Goal: Transaction & Acquisition: Purchase product/service

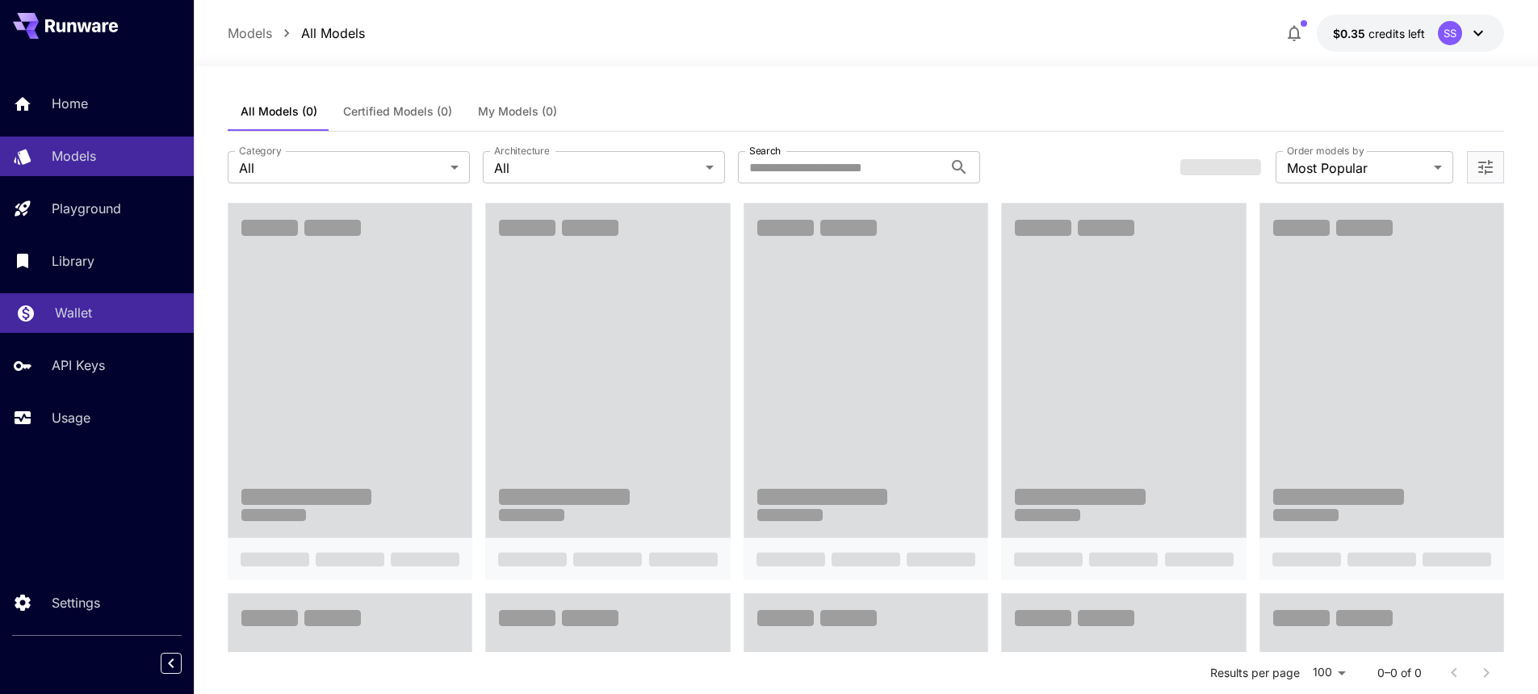
click at [70, 310] on p "Wallet" at bounding box center [73, 312] width 37 height 19
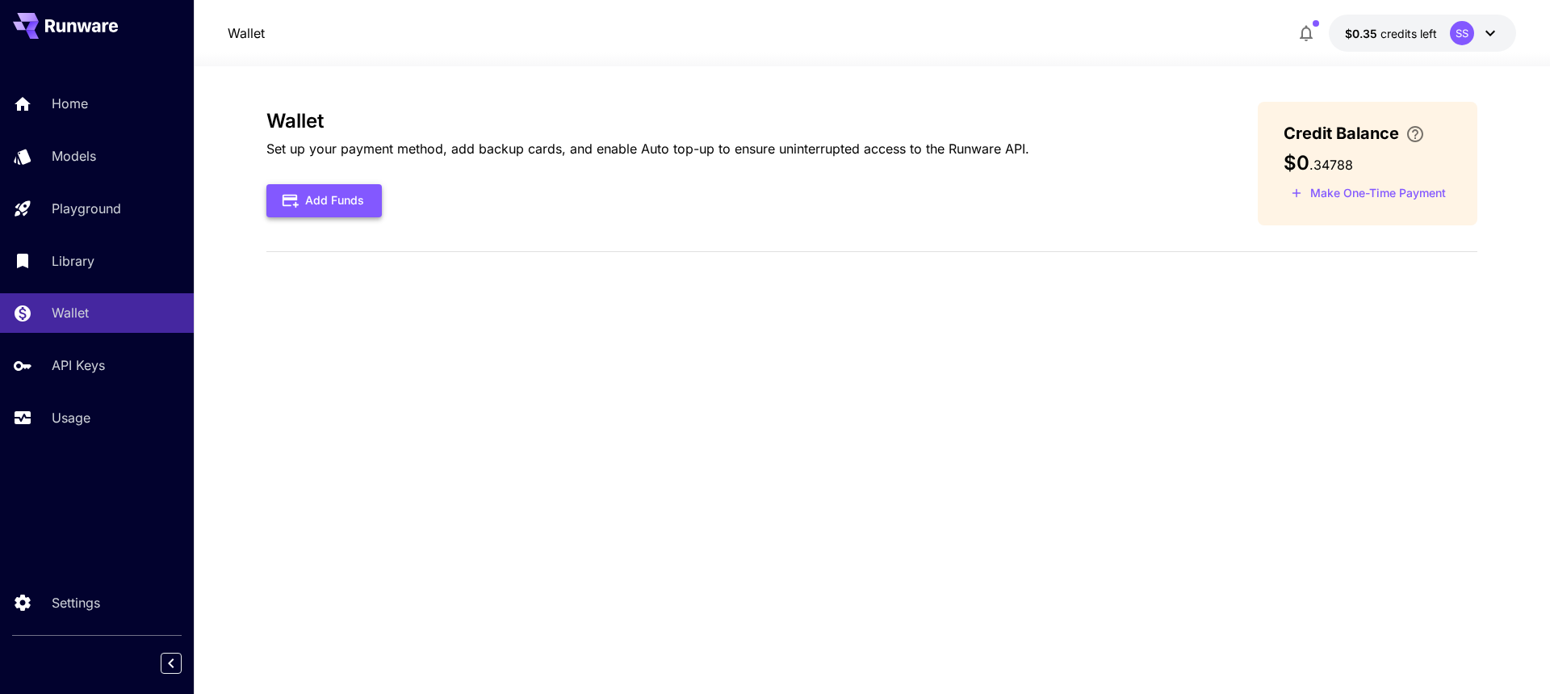
click at [322, 199] on button "Add Funds" at bounding box center [323, 200] width 115 height 33
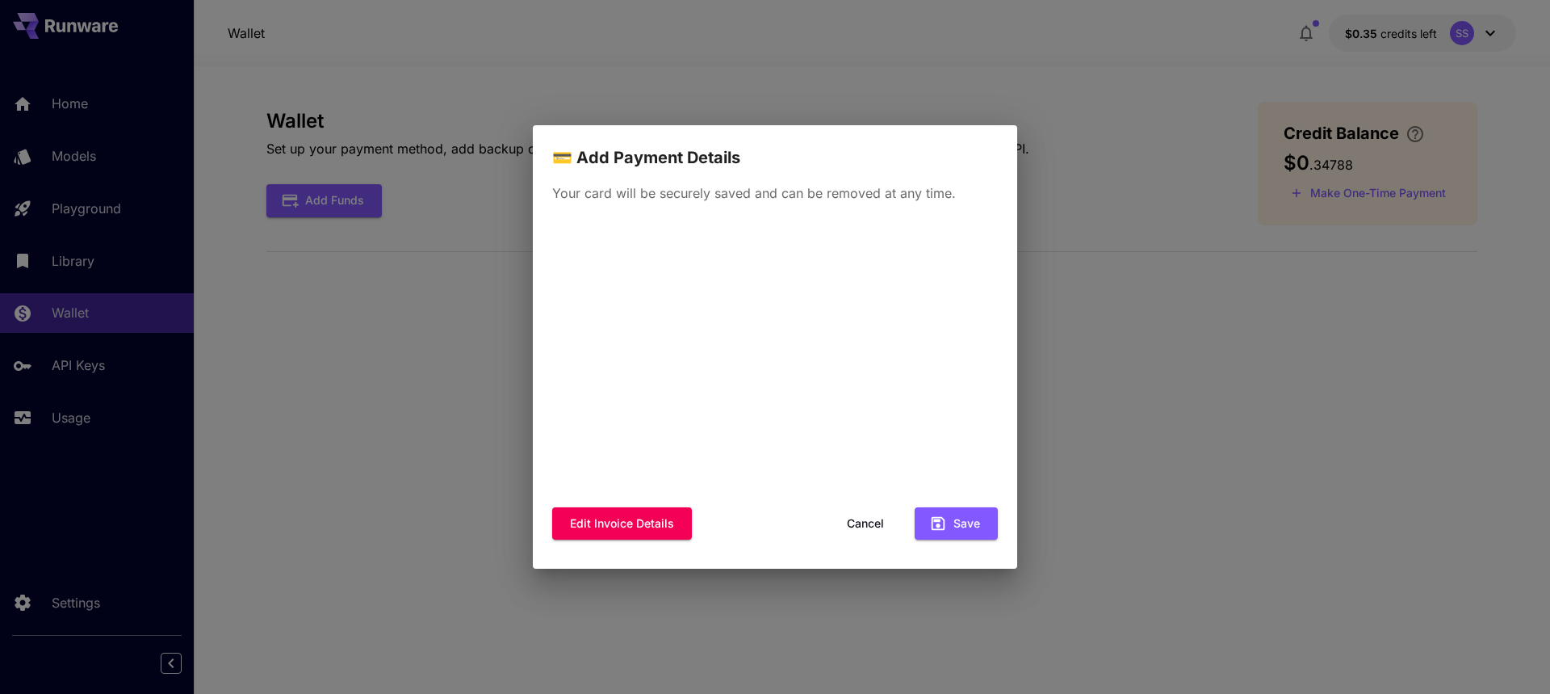
click at [1354, 233] on div "💳 Add Payment Details Your card will be securely saved and can be removed at an…" at bounding box center [775, 347] width 1550 height 694
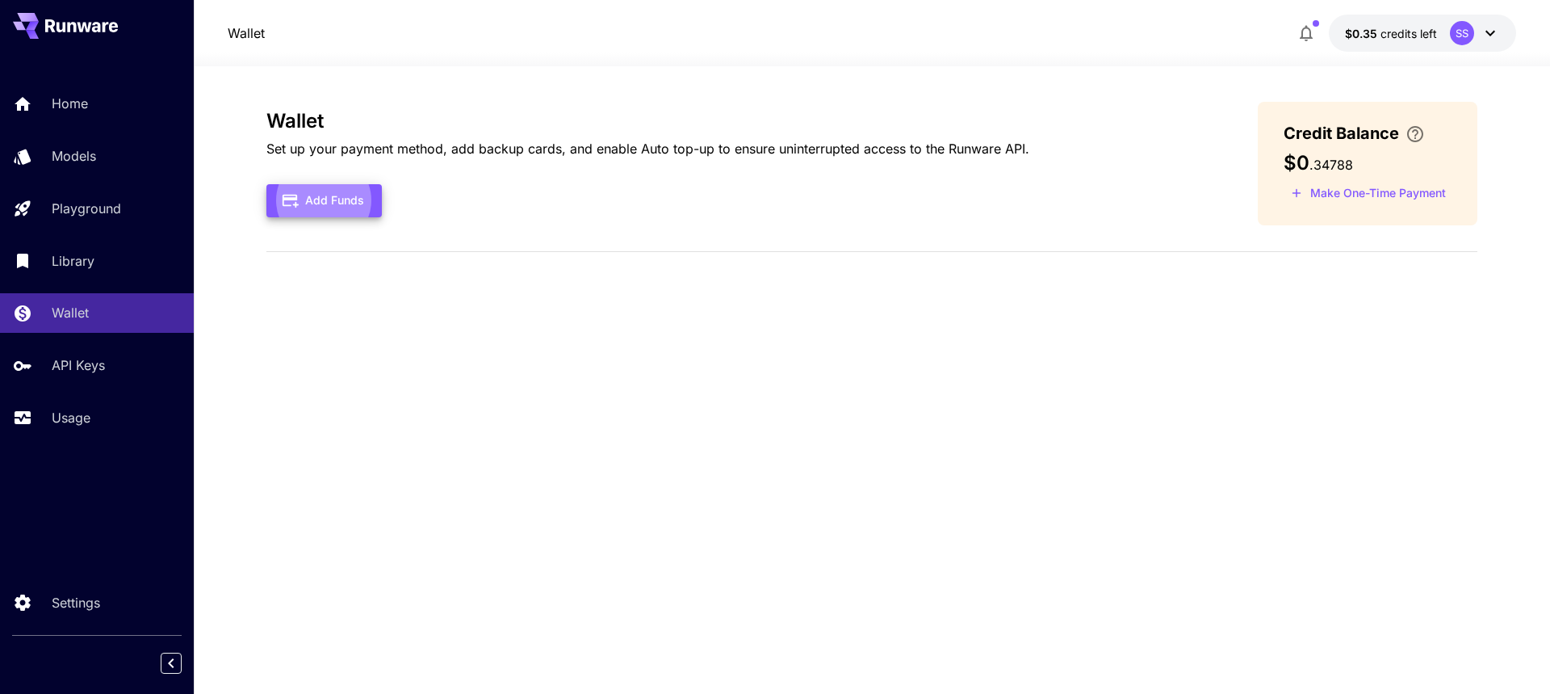
click at [1382, 187] on button "Make One-Time Payment" at bounding box center [1369, 193] width 170 height 25
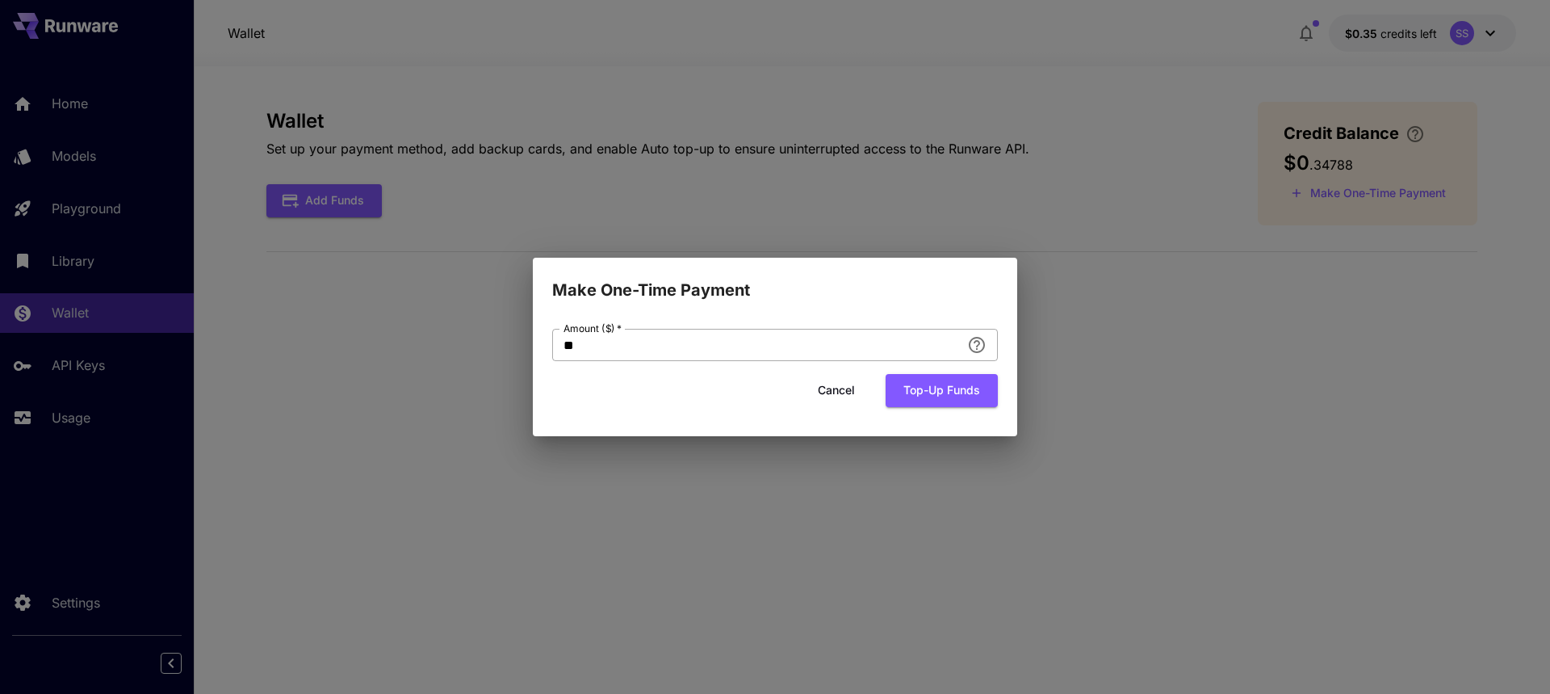
click at [739, 346] on input "**" at bounding box center [756, 345] width 409 height 32
click at [942, 396] on button "Top-up funds" at bounding box center [942, 390] width 112 height 33
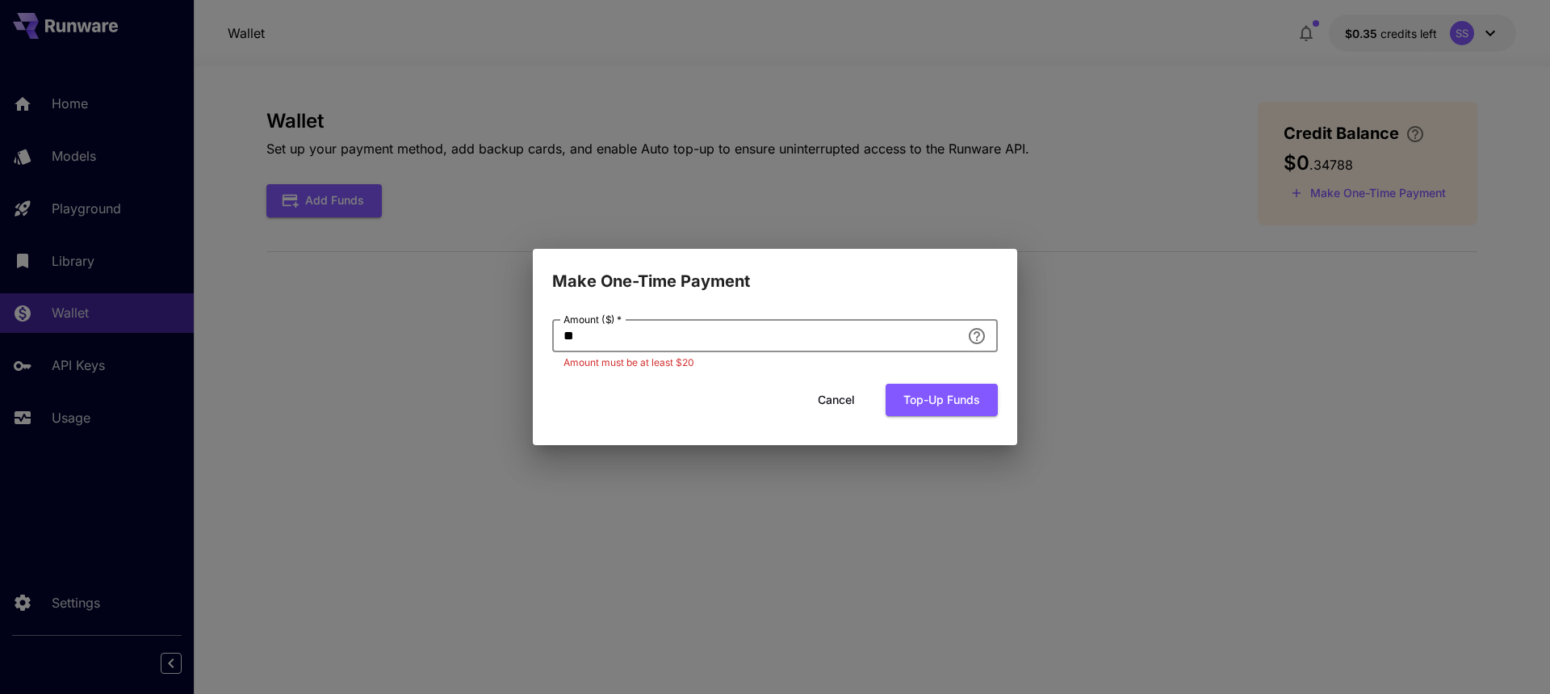
drag, startPoint x: 690, startPoint y: 349, endPoint x: 491, endPoint y: 338, distance: 198.9
click at [491, 338] on div "Make One-Time Payment Amount ($)   * ** Amount ($)   * Amount must be at least …" at bounding box center [775, 347] width 1550 height 694
type input "*"
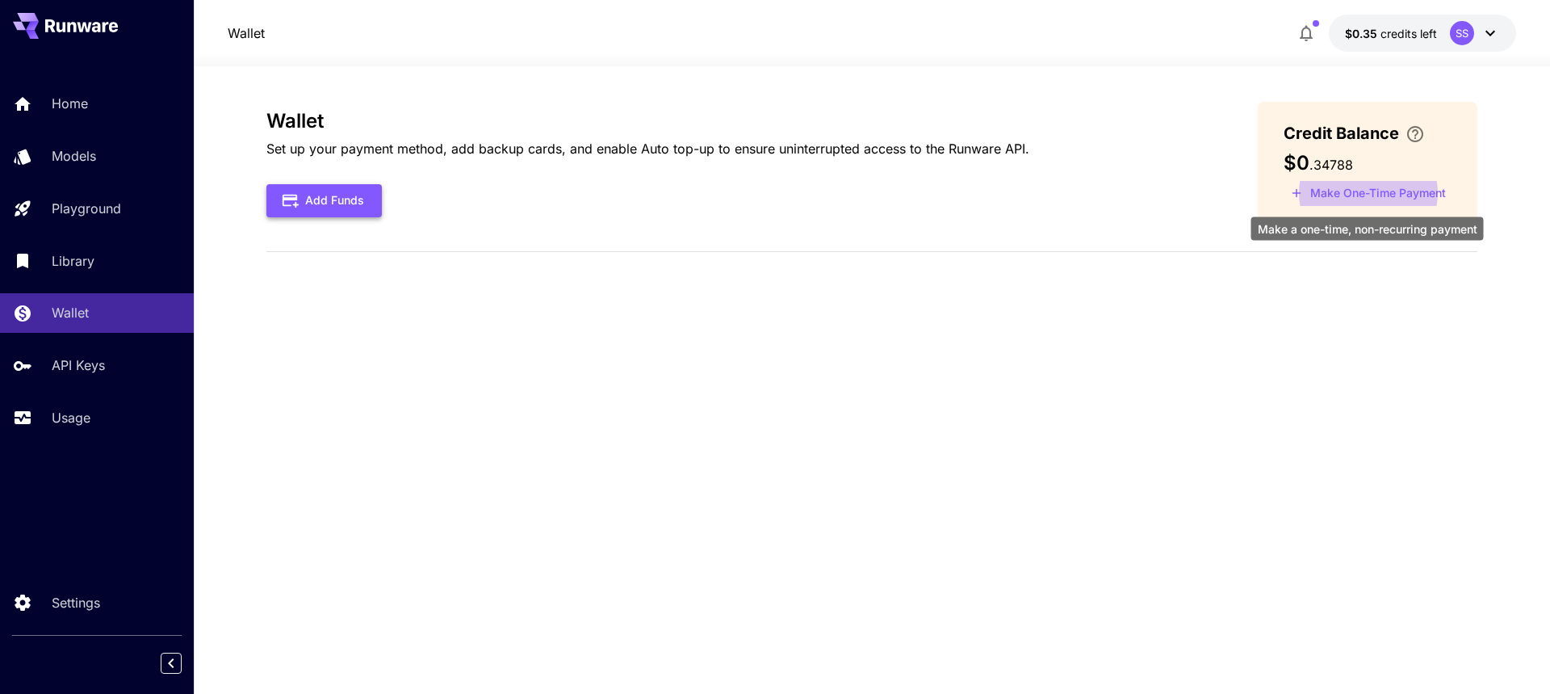
click at [324, 193] on button "Add Funds" at bounding box center [323, 200] width 115 height 33
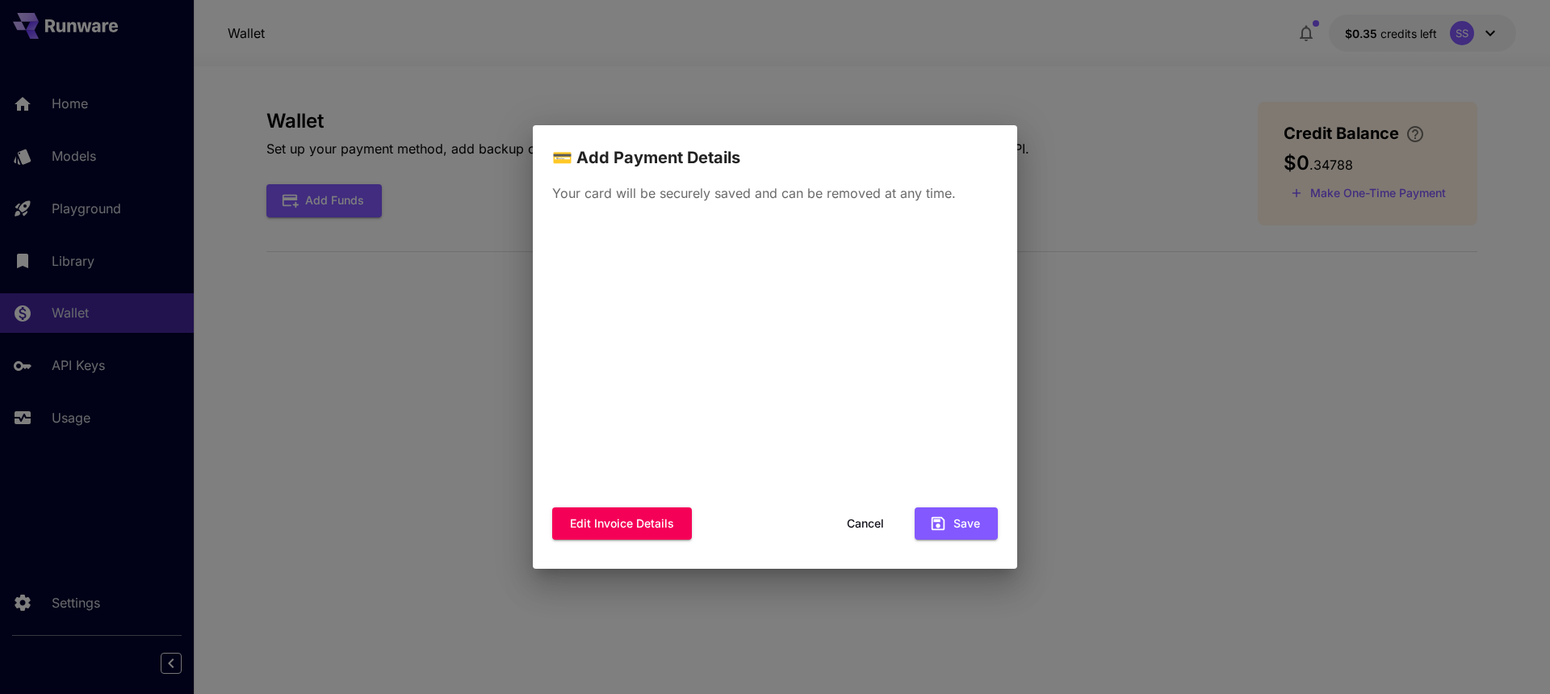
click at [1282, 341] on div "💳 Add Payment Details Your card will be securely saved and can be removed at an…" at bounding box center [775, 347] width 1550 height 694
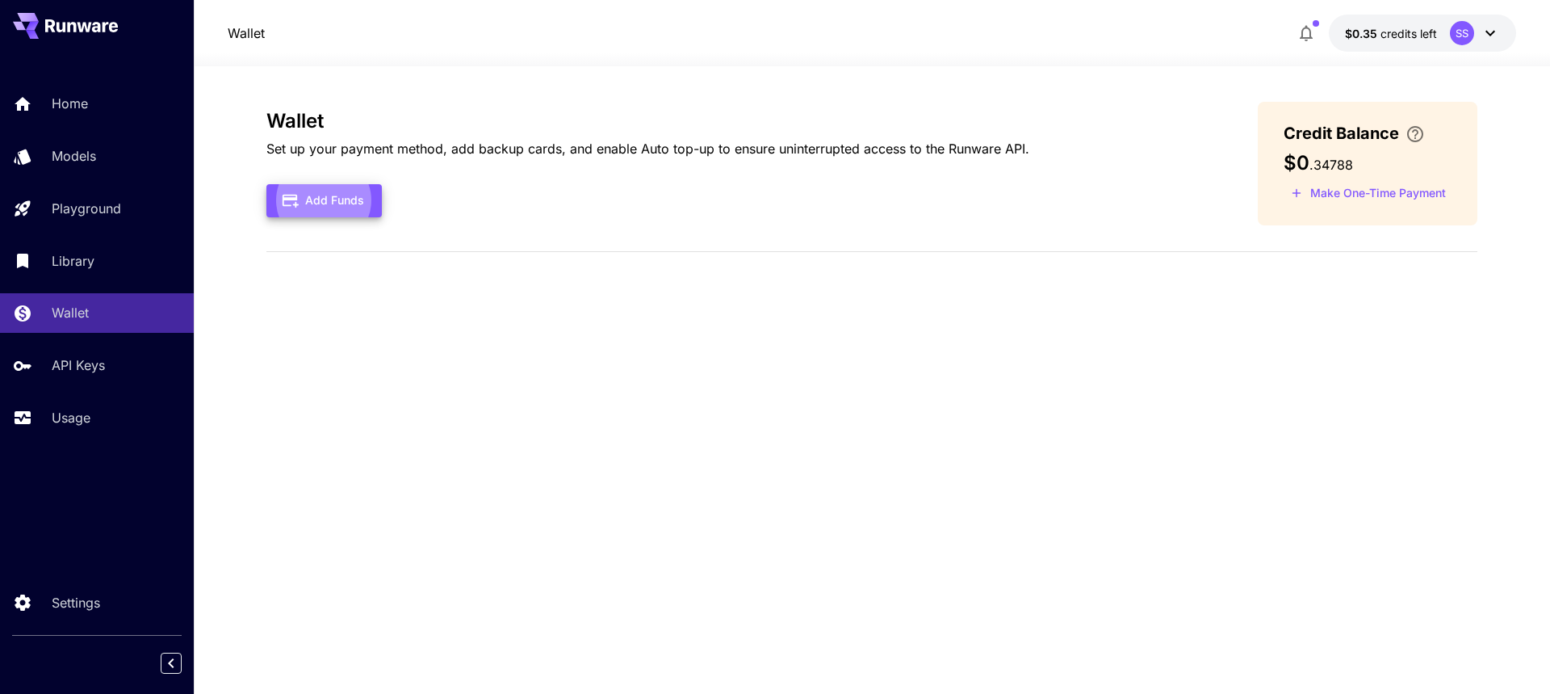
click at [1361, 193] on button "Make One-Time Payment" at bounding box center [1369, 193] width 170 height 25
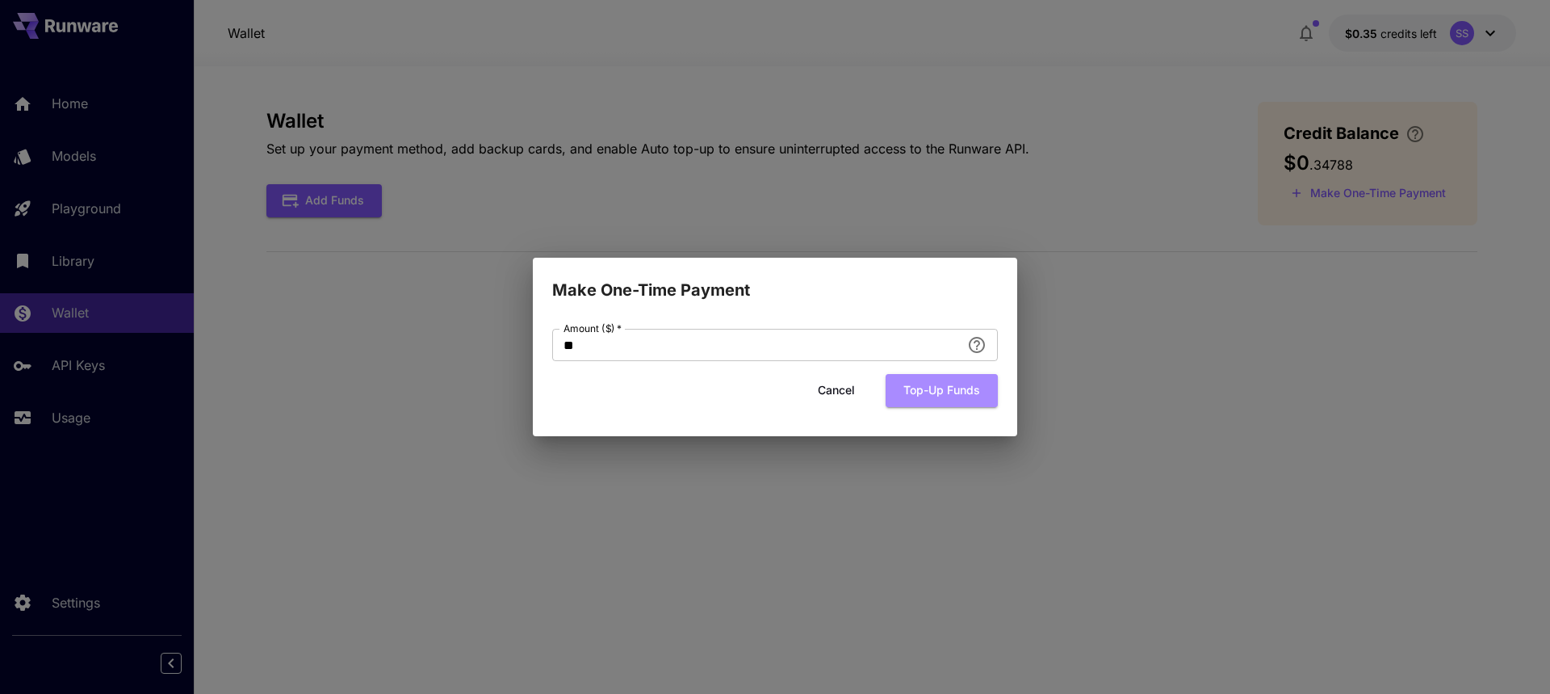
click at [917, 401] on button "Top-up funds" at bounding box center [942, 390] width 112 height 33
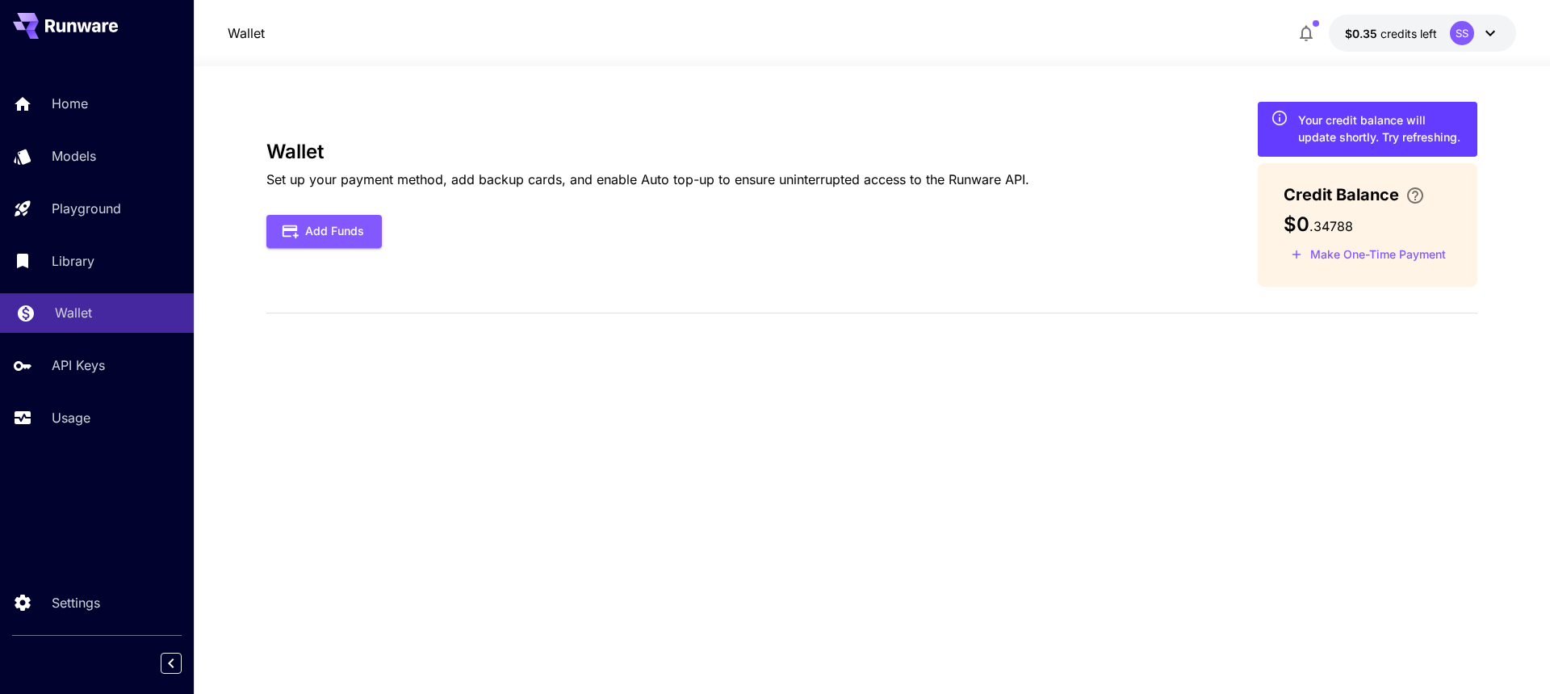
click at [77, 321] on p "Wallet" at bounding box center [73, 312] width 37 height 19
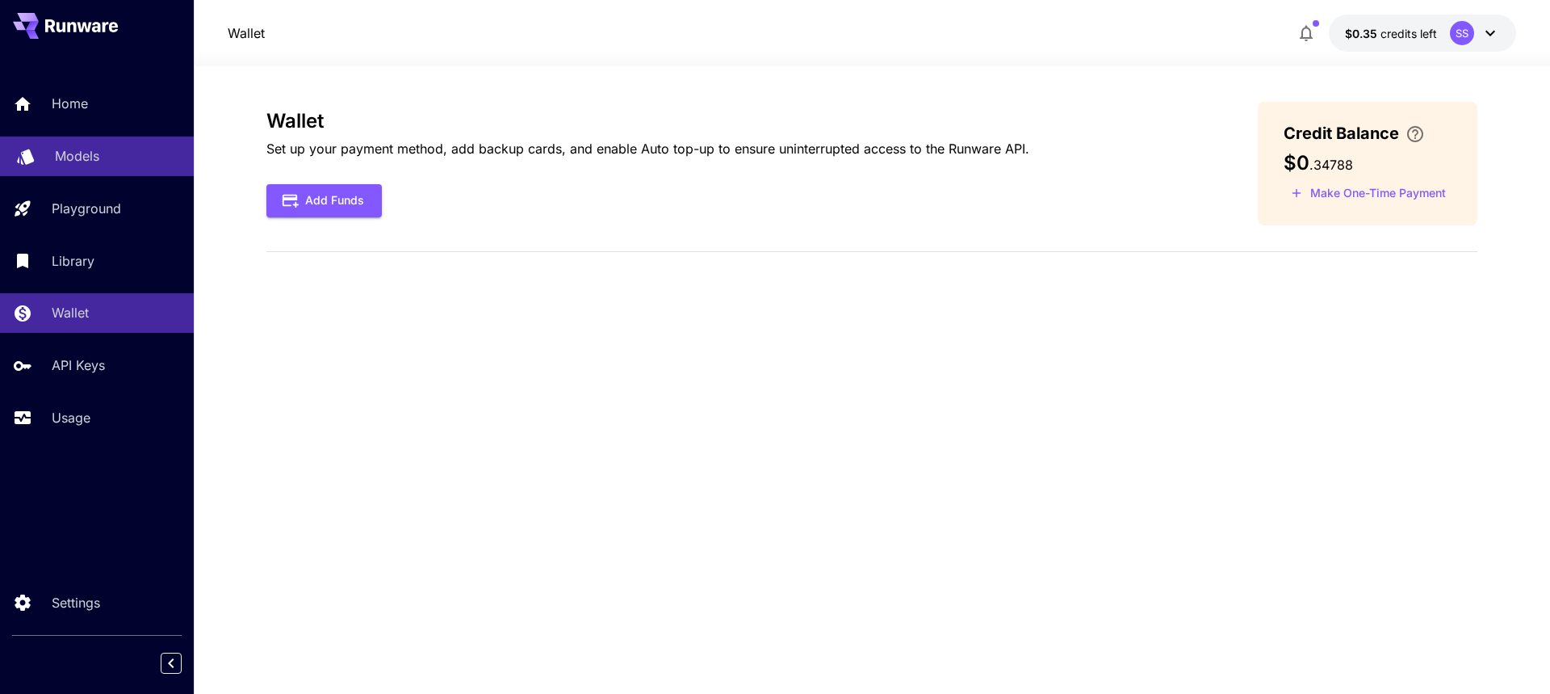
click at [89, 157] on p "Models" at bounding box center [77, 155] width 44 height 19
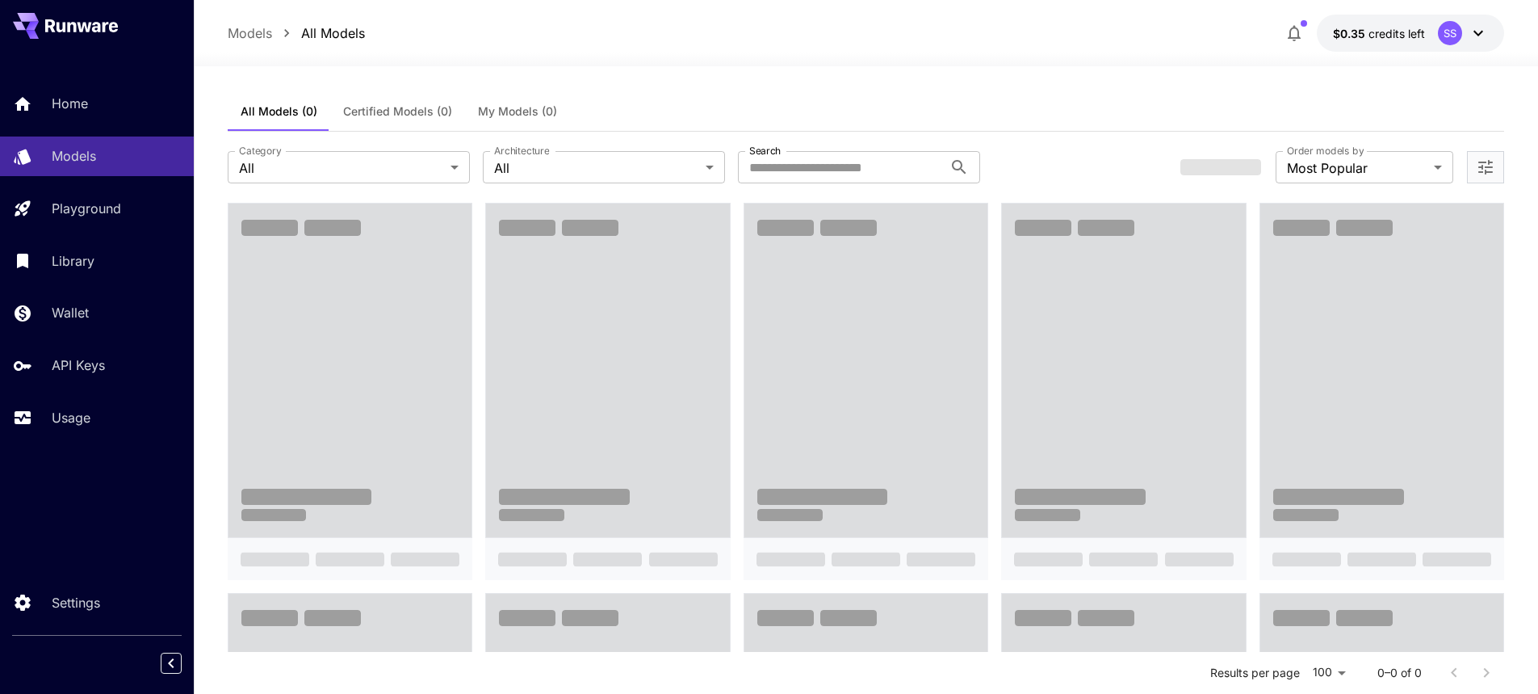
click at [828, 61] on div at bounding box center [866, 56] width 1344 height 19
